Goal: Task Accomplishment & Management: Use online tool/utility

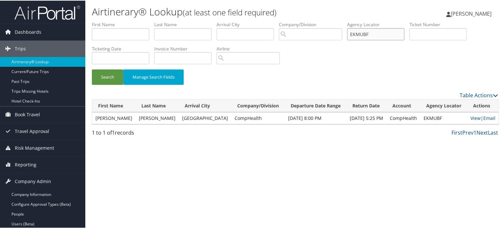
drag, startPoint x: 0, startPoint y: 0, endPoint x: 243, endPoint y: 31, distance: 245.3
click at [243, 21] on ul "First Name Last Name Departure City Arrival City Company/Division Airport/City …" at bounding box center [295, 21] width 406 height 0
paste input "IWNGRV"
type input "IWNGRV"
click at [105, 73] on button "Search" at bounding box center [107, 76] width 31 height 15
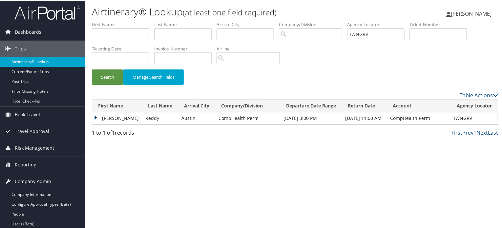
click at [100, 120] on td "Swapna" at bounding box center [117, 118] width 50 height 12
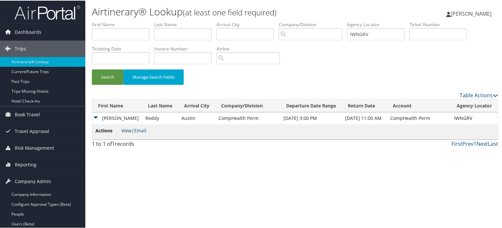
click at [124, 130] on link "View" at bounding box center [126, 130] width 10 height 6
click at [485, 10] on span "[PERSON_NAME]" at bounding box center [471, 13] width 41 height 7
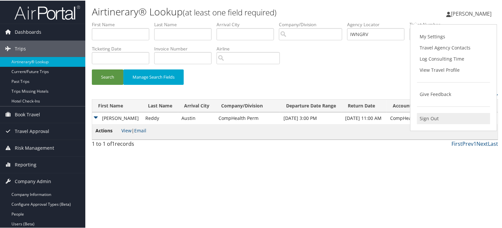
click at [423, 116] on link "Sign Out" at bounding box center [453, 117] width 73 height 11
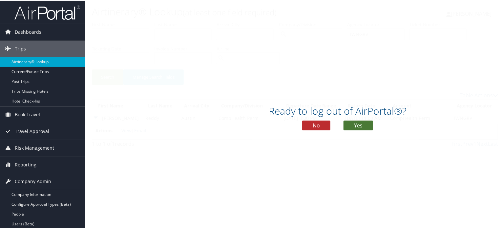
click at [358, 126] on button "Yes" at bounding box center [358, 125] width 30 height 10
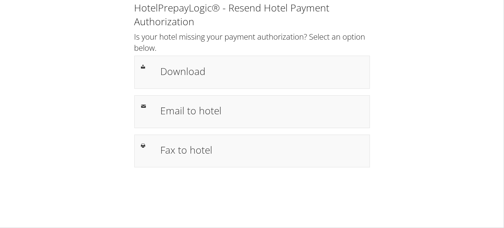
click at [443, 44] on div "HotelPrepayLogic® - Resend Hotel Payment Authorization Is your hotel missing yo…" at bounding box center [252, 87] width 491 height 174
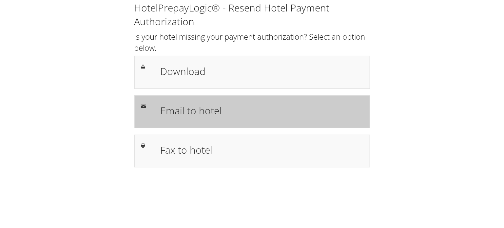
click at [212, 111] on h1 "Email to hotel" at bounding box center [261, 110] width 203 height 15
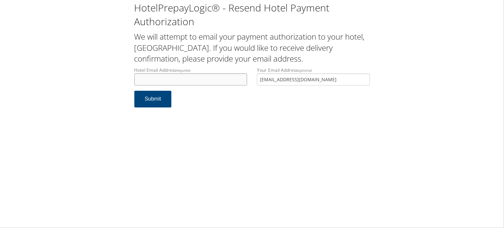
click at [202, 81] on input "Hotel Email Address required" at bounding box center [190, 79] width 113 height 12
drag, startPoint x: 315, startPoint y: 79, endPoint x: 255, endPoint y: 77, distance: 60.0
click at [255, 77] on div "Your Email Address optional screddymd@gmail.com" at bounding box center [313, 79] width 123 height 24
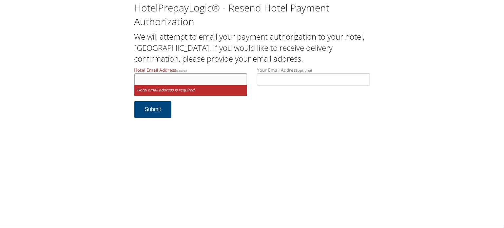
click at [142, 78] on input "Hotel Email Address required" at bounding box center [190, 79] width 113 height 12
paste input "[EMAIL_ADDRESS][DOMAIN_NAME]"
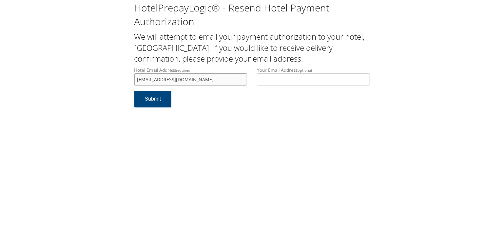
type input "[EMAIL_ADDRESS][DOMAIN_NAME]"
click at [291, 78] on input "Your Email Address optional" at bounding box center [313, 79] width 113 height 12
paste input "[EMAIL_ADDRESS][DOMAIN_NAME]"
type input "[EMAIL_ADDRESS][DOMAIN_NAME]"
drag, startPoint x: 228, startPoint y: 82, endPoint x: 65, endPoint y: 83, distance: 163.0
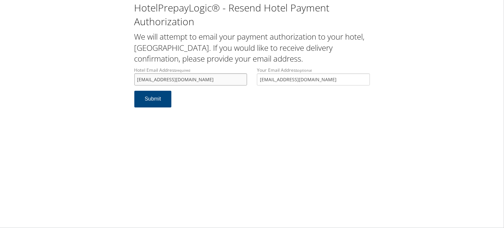
click at [65, 83] on div "HotelPrepayLogic® - Resend Hotel Payment Authorization We will attempt to email…" at bounding box center [252, 57] width 491 height 114
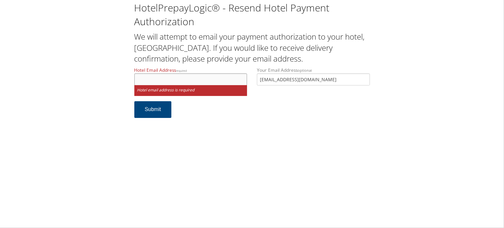
paste input "georgetowntxreservations@sheraton.com"
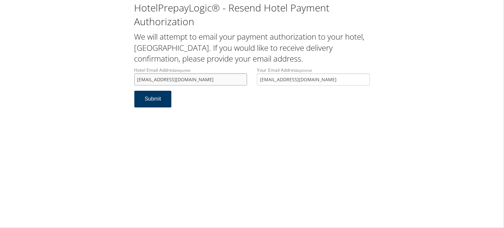
type input "georgetowntxreservations@sheraton.com"
click at [158, 112] on form "Hotel Email Address required georgetowntxreservations@sheraton.com Hotel email …" at bounding box center [252, 90] width 236 height 47
click at [155, 99] on button "Submit" at bounding box center [152, 99] width 37 height 17
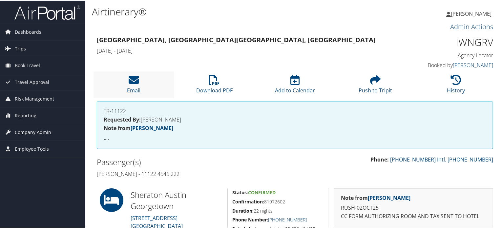
click at [124, 78] on li "Email" at bounding box center [133, 84] width 81 height 27
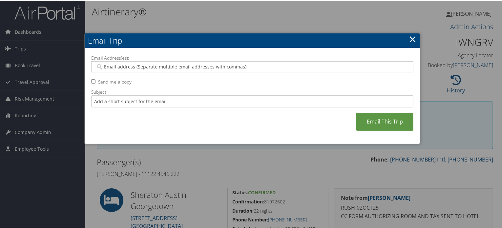
click at [184, 70] on div at bounding box center [252, 66] width 322 height 11
paste input "[EMAIL_ADDRESS][DOMAIN_NAME]"
type input "[EMAIL_ADDRESS][DOMAIN_NAME]"
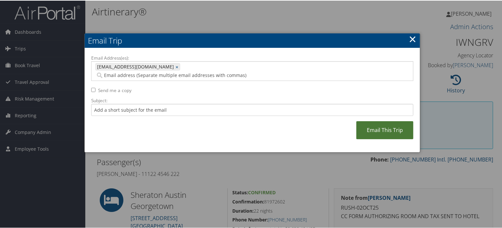
click at [388, 121] on link "Email This Trip" at bounding box center [384, 130] width 57 height 18
